Goal: Task Accomplishment & Management: Manage account settings

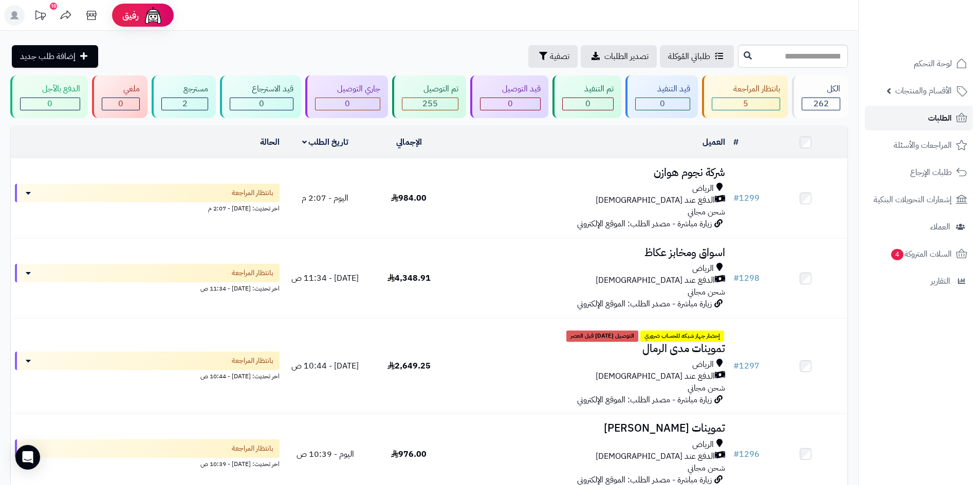
click at [915, 126] on link "الطلبات" at bounding box center [919, 118] width 108 height 25
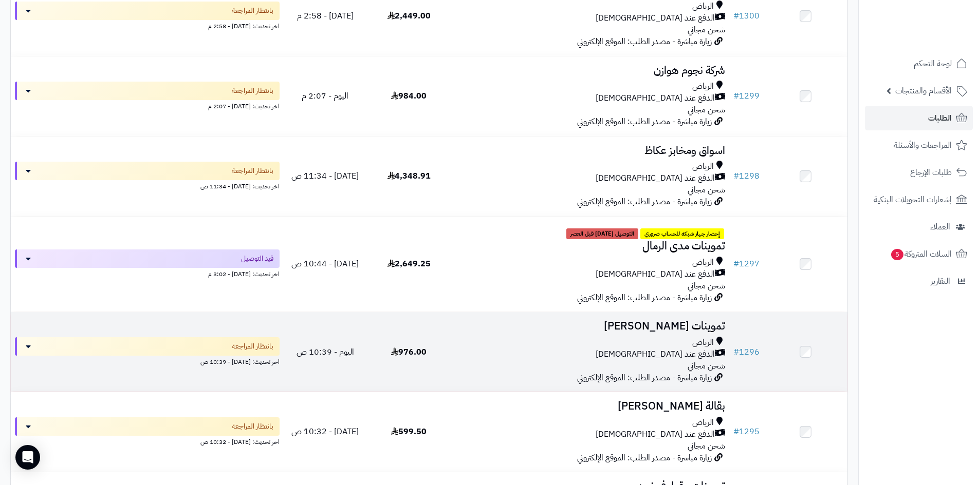
scroll to position [206, 0]
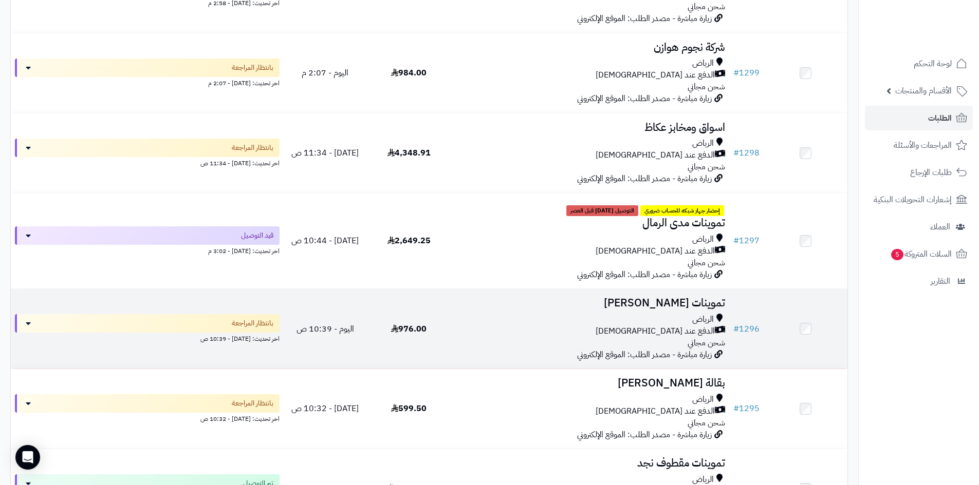
click at [464, 337] on div "[PERSON_NAME] عند الاستلام شحن مجاني" at bounding box center [590, 331] width 270 height 35
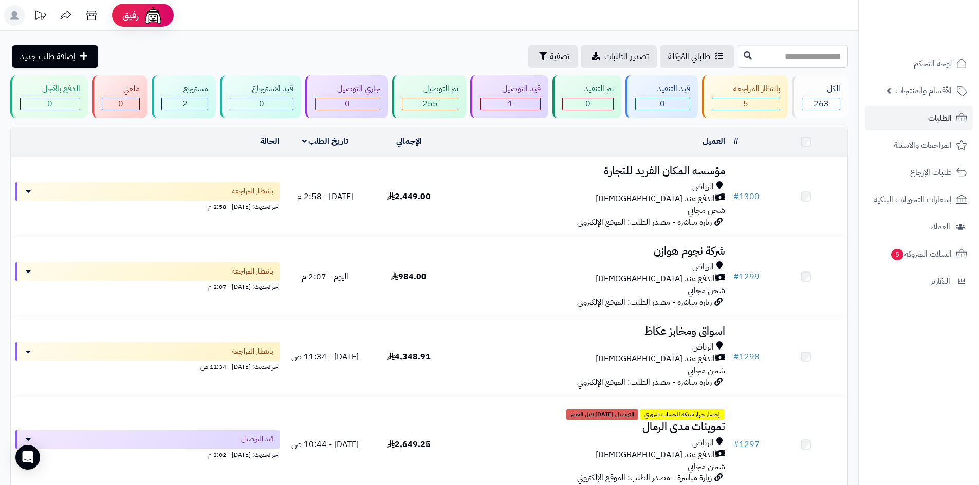
scroll to position [206, 0]
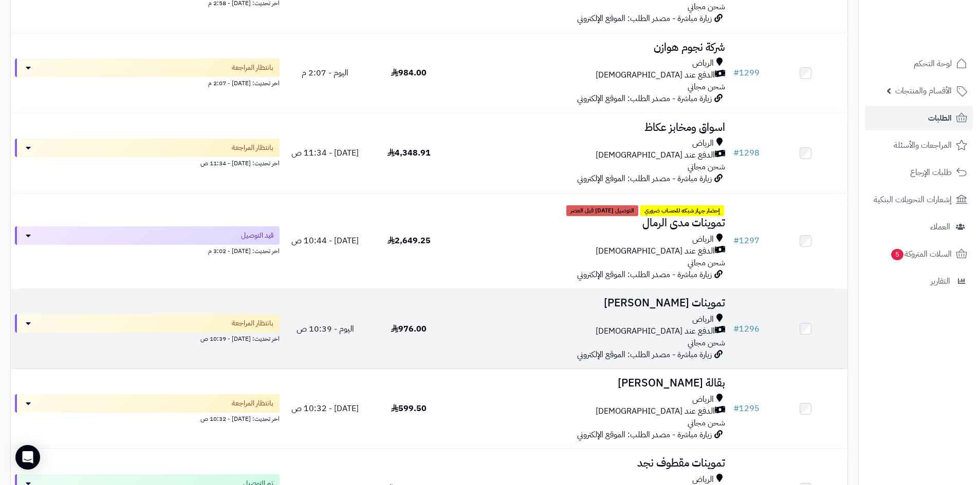
click at [672, 336] on div "الرياض الدفع عند الاستلام شحن مجاني" at bounding box center [590, 331] width 270 height 35
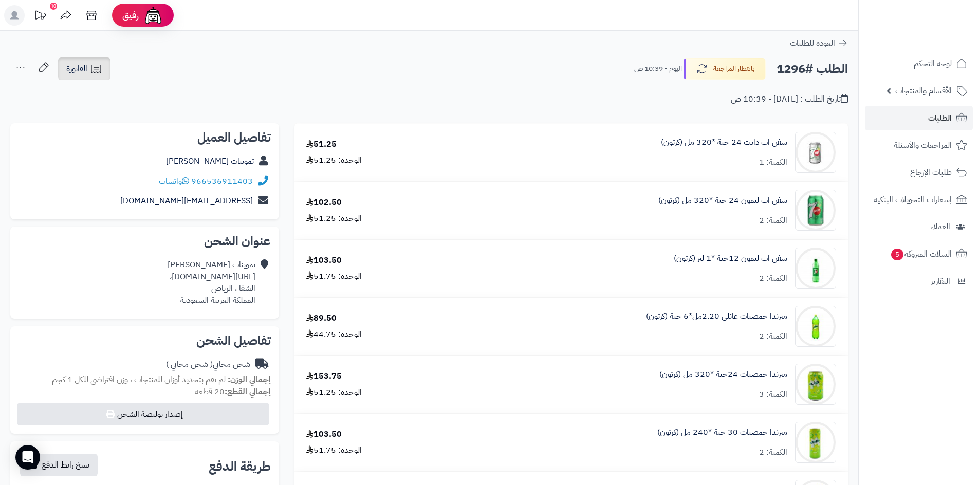
click at [82, 67] on span "الفاتورة" at bounding box center [76, 69] width 21 height 12
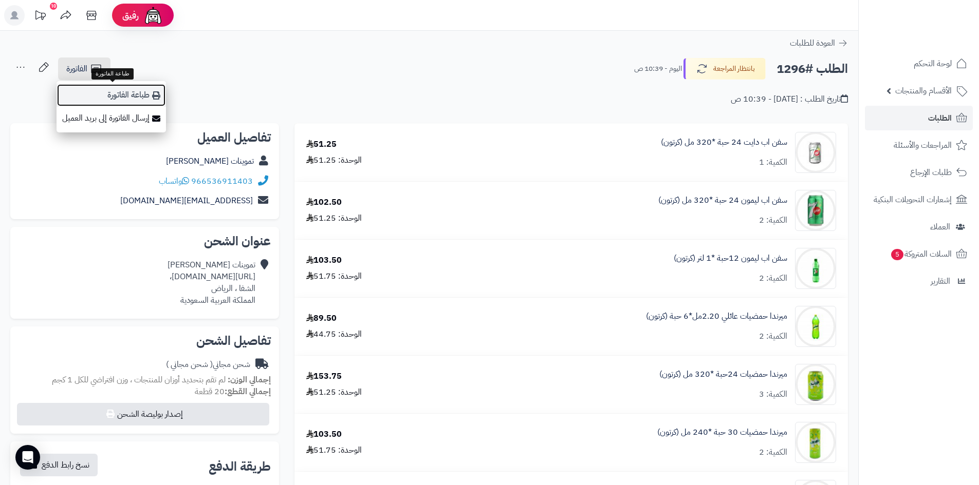
click at [135, 100] on link "طباعة الفاتورة" at bounding box center [111, 95] width 109 height 23
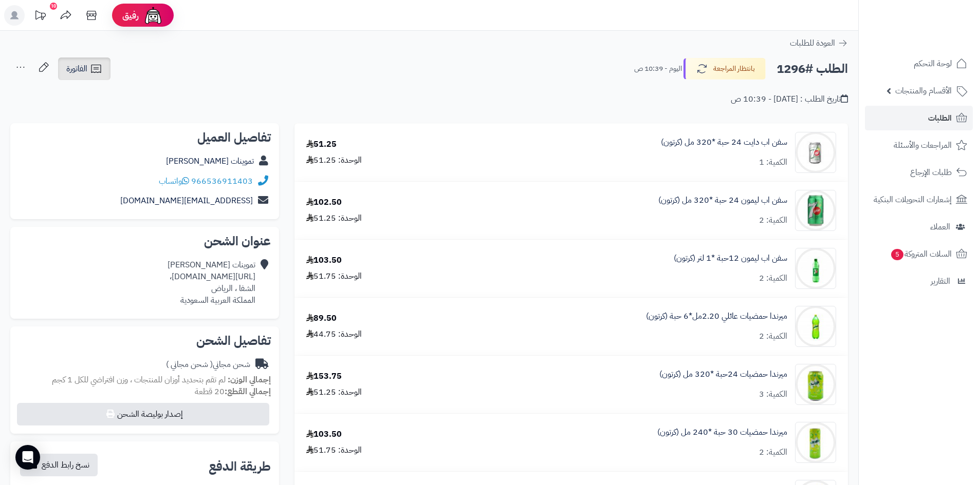
drag, startPoint x: 98, startPoint y: 72, endPoint x: 106, endPoint y: 78, distance: 10.0
click at [98, 72] on icon at bounding box center [96, 69] width 12 height 12
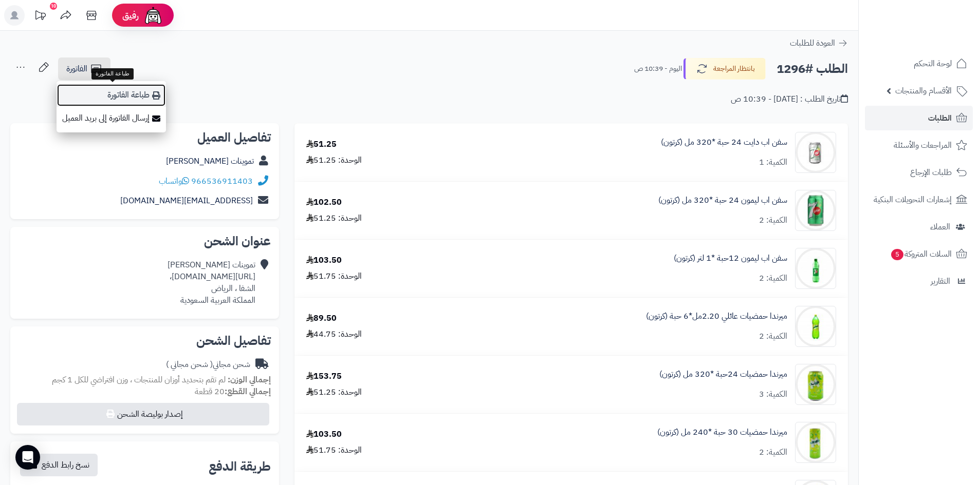
click at [129, 88] on link "طباعة الفاتورة" at bounding box center [111, 95] width 109 height 23
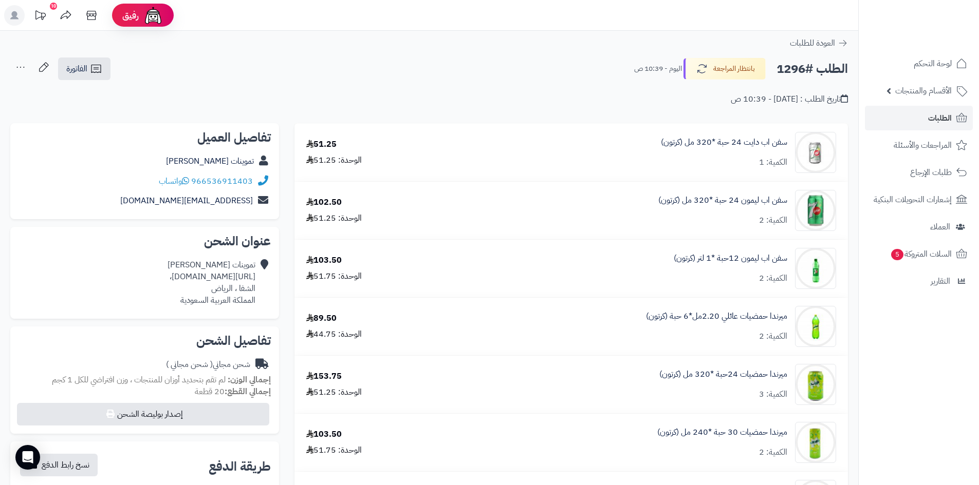
drag, startPoint x: 255, startPoint y: 277, endPoint x: 46, endPoint y: 278, distance: 209.1
click at [167, 278] on div "تموينات [PERSON_NAME] [URL][DOMAIN_NAME]، الشفا ، [PERSON_NAME] العربية السعودية" at bounding box center [211, 282] width 88 height 47
copy div "[URL][DOMAIN_NAME]"
drag, startPoint x: 255, startPoint y: 179, endPoint x: 196, endPoint y: 180, distance: 59.6
click at [196, 180] on div "966536911403 واتساب" at bounding box center [144, 182] width 252 height 20
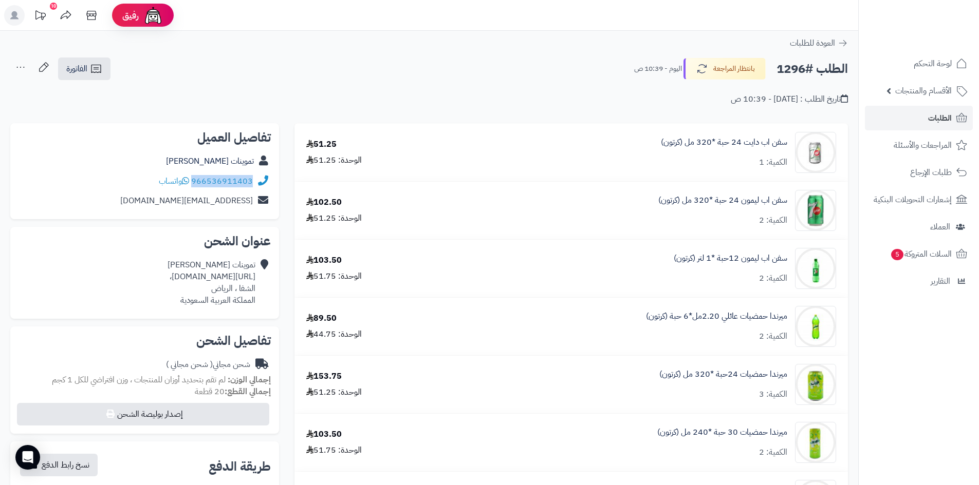
copy div "966536911403"
drag, startPoint x: 92, startPoint y: 73, endPoint x: 107, endPoint y: 80, distance: 16.1
click at [92, 73] on icon at bounding box center [96, 69] width 10 height 8
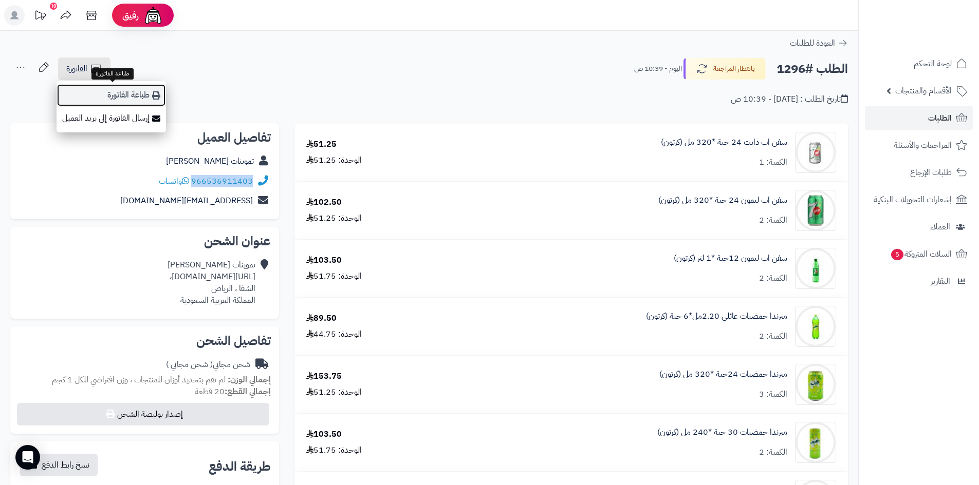
click at [145, 101] on link "طباعة الفاتورة" at bounding box center [111, 95] width 109 height 23
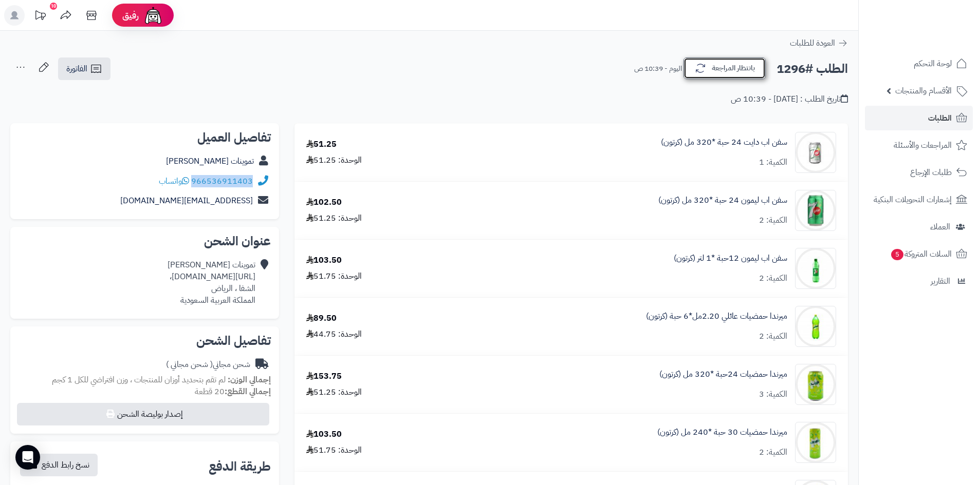
click at [716, 72] on button "بانتظار المراجعة" at bounding box center [724, 69] width 82 height 22
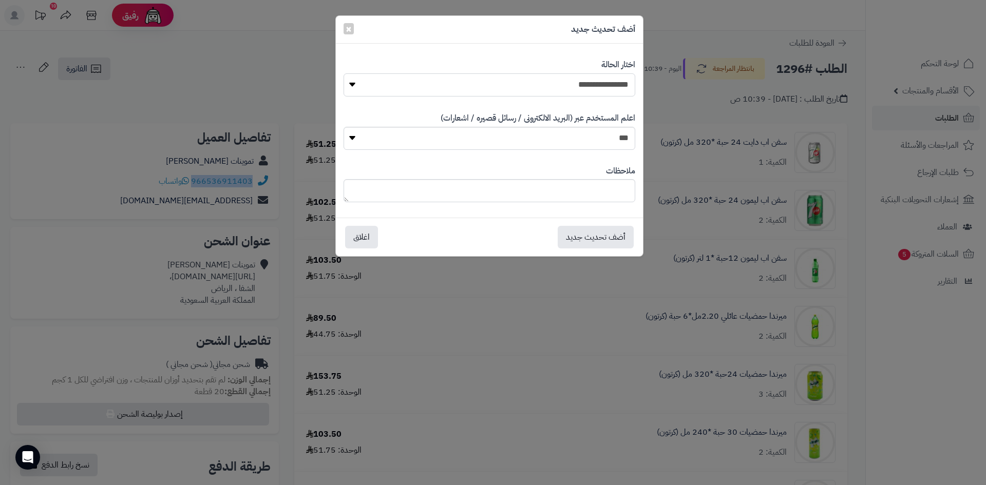
click at [573, 86] on select "**********" at bounding box center [490, 84] width 292 height 23
select select "*"
click at [344, 73] on select "**********" at bounding box center [490, 84] width 292 height 23
click at [587, 237] on button "أضف تحديث جديد" at bounding box center [596, 237] width 76 height 23
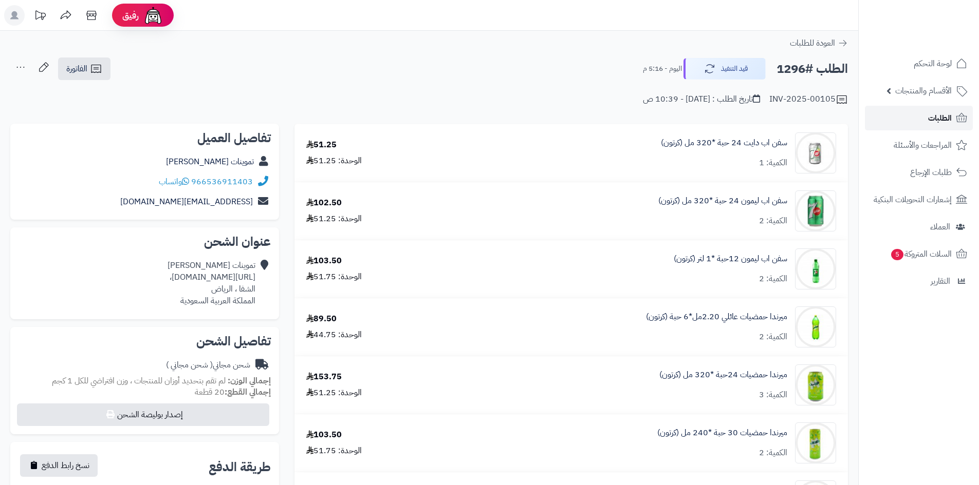
click at [922, 120] on link "الطلبات" at bounding box center [919, 118] width 108 height 25
